Goal: Task Accomplishment & Management: Manage account settings

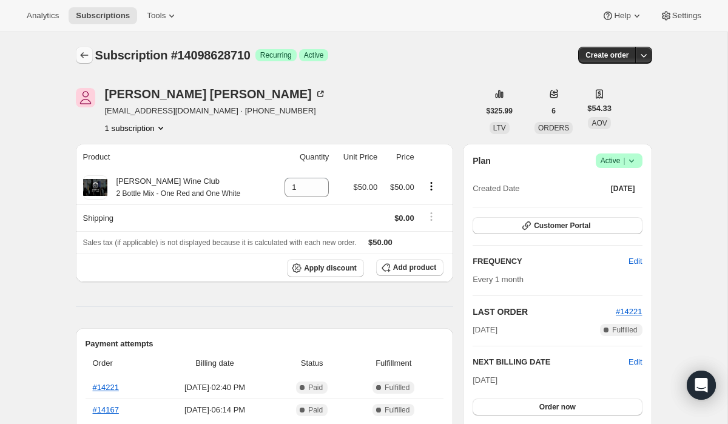
click at [79, 53] on icon "Subscriptions" at bounding box center [84, 55] width 12 height 12
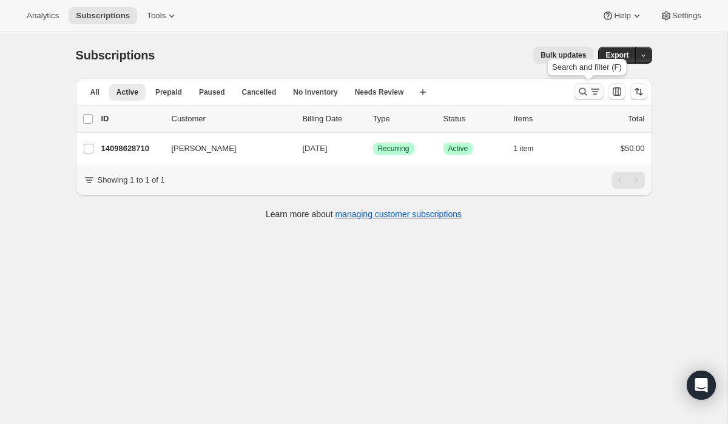
click at [580, 96] on icon "Search and filter results" at bounding box center [583, 92] width 12 height 12
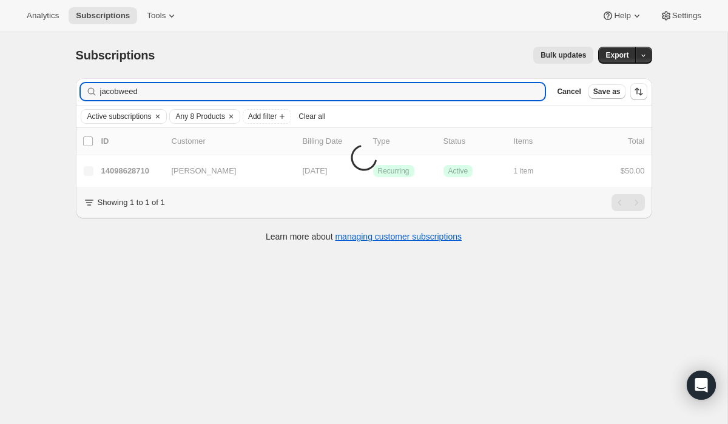
type input "jacobweed"
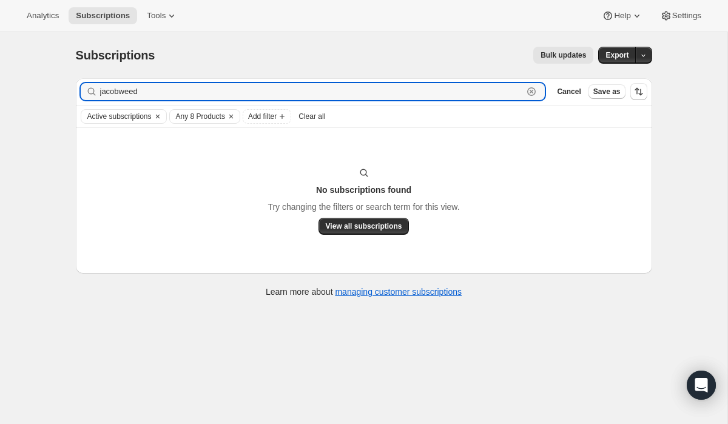
click at [535, 93] on icon "button" at bounding box center [531, 92] width 12 height 12
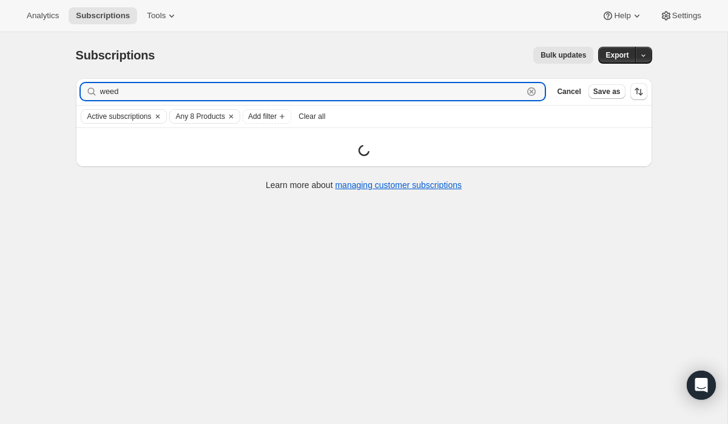
type input "weed"
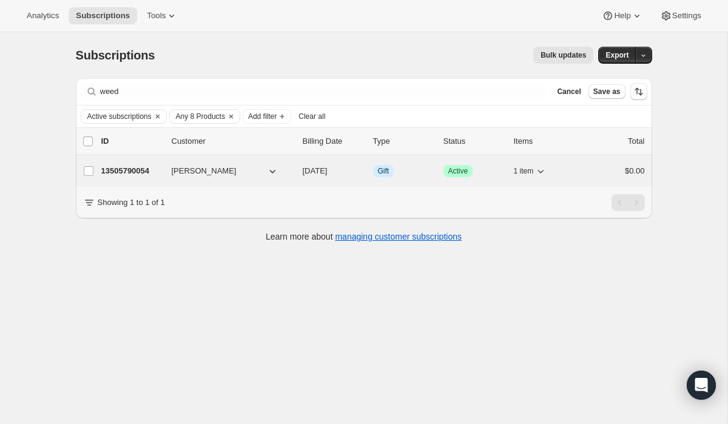
click at [125, 177] on p "13505790054" at bounding box center [131, 171] width 61 height 12
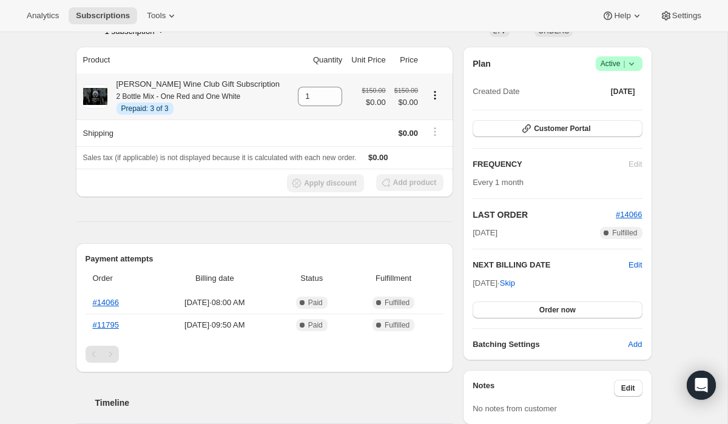
scroll to position [101, 0]
